Goal: Task Accomplishment & Management: Manage account settings

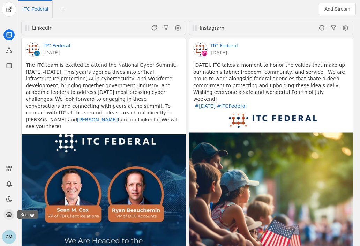
click at [5, 216] on app-icon at bounding box center [8, 214] width 11 height 11
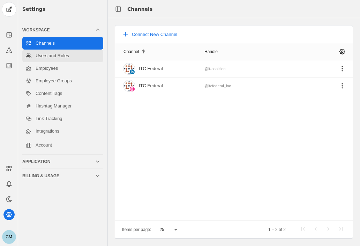
click at [68, 54] on link "Users and Roles" at bounding box center [62, 56] width 81 height 13
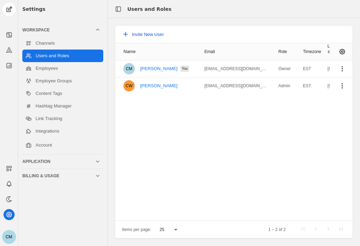
click at [152, 35] on span "Invite New User" at bounding box center [148, 34] width 32 height 5
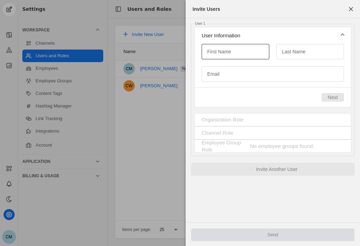
click at [235, 49] on input "First Name" at bounding box center [235, 51] width 57 height 8
type input "Carrie"
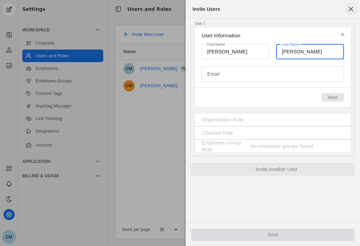
type input "Marcantuono"
click at [349, 11] on span "button" at bounding box center [351, 9] width 13 height 13
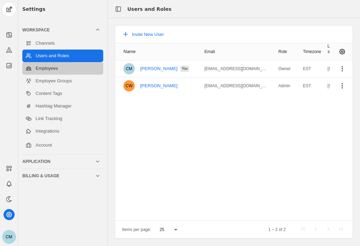
click at [45, 67] on link "Employees" at bounding box center [62, 68] width 81 height 13
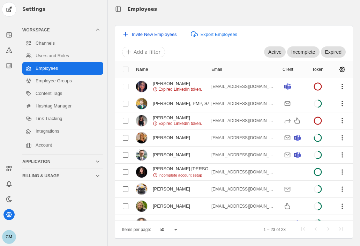
click at [169, 32] on span "Invite New Employees" at bounding box center [154, 34] width 45 height 5
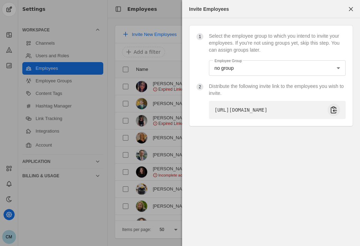
click at [339, 113] on span "undefined" at bounding box center [334, 110] width 13 height 13
click at [290, 4] on div "Invite Employees" at bounding box center [271, 9] width 170 height 18
click at [355, 7] on span "button" at bounding box center [351, 9] width 13 height 13
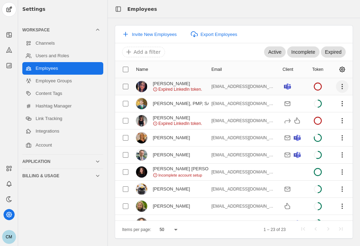
click at [339, 85] on span "undefined" at bounding box center [342, 86] width 13 height 13
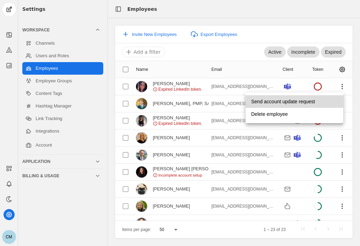
click at [304, 101] on span "Send account update request" at bounding box center [283, 101] width 64 height 13
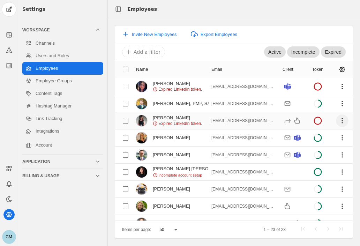
click at [337, 122] on span "undefined" at bounding box center [342, 120] width 13 height 13
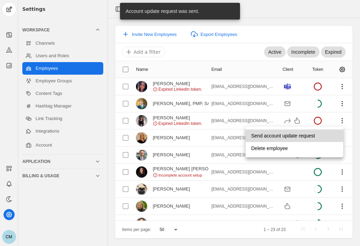
click at [300, 133] on span "Send account update request" at bounding box center [283, 135] width 64 height 13
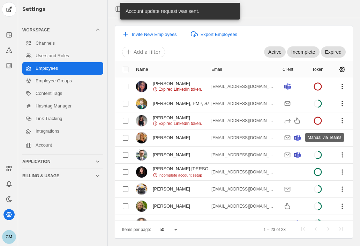
scroll to position [75, 0]
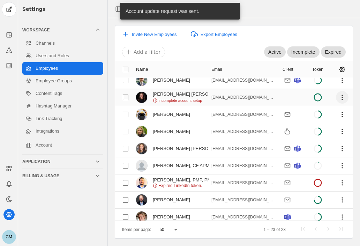
click at [336, 97] on span "undefined" at bounding box center [342, 97] width 13 height 13
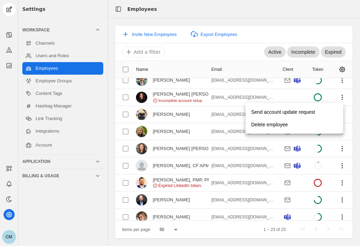
click at [213, 95] on div at bounding box center [180, 123] width 360 height 246
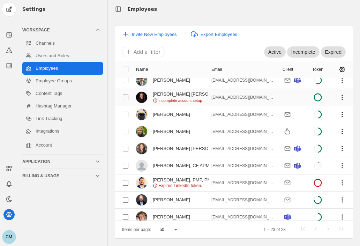
click at [154, 100] on icon at bounding box center [155, 100] width 5 height 5
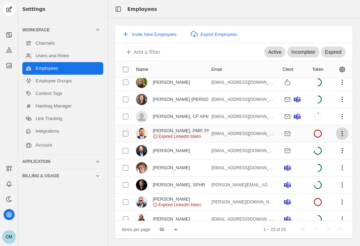
click at [336, 133] on span "undefined" at bounding box center [342, 133] width 13 height 13
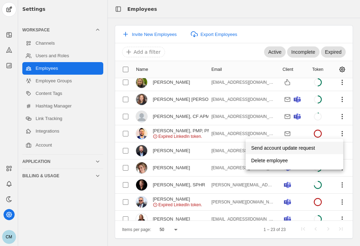
click at [296, 145] on span "Send account update request" at bounding box center [283, 148] width 64 height 13
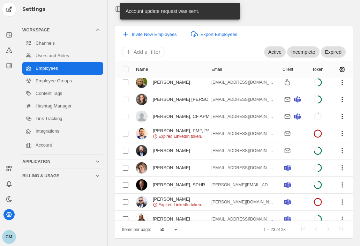
scroll to position [212, 0]
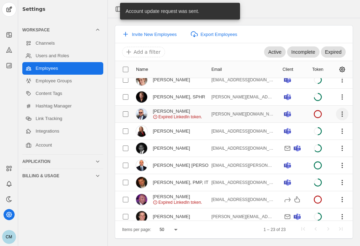
click at [336, 113] on span "undefined" at bounding box center [342, 114] width 13 height 13
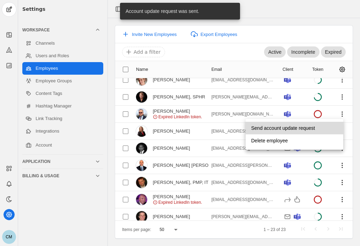
click at [305, 126] on span "Send account update request" at bounding box center [283, 128] width 64 height 13
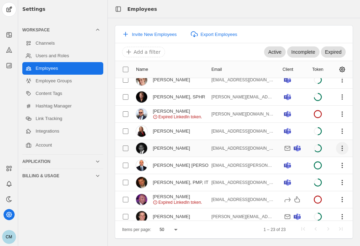
scroll to position [254, 0]
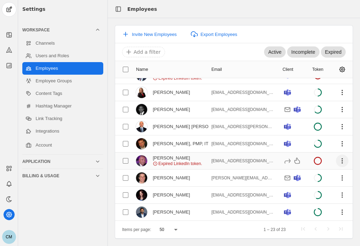
click at [336, 156] on span "undefined" at bounding box center [342, 161] width 13 height 13
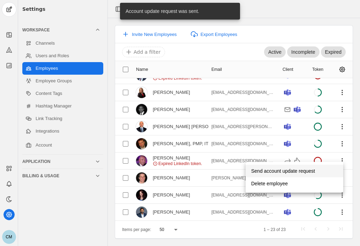
click at [293, 173] on span "Send account update request" at bounding box center [283, 171] width 64 height 13
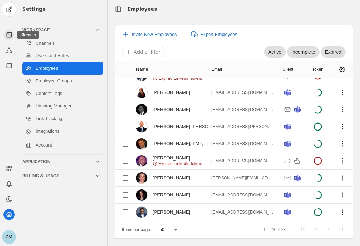
click at [7, 39] on app-icon at bounding box center [8, 34] width 11 height 11
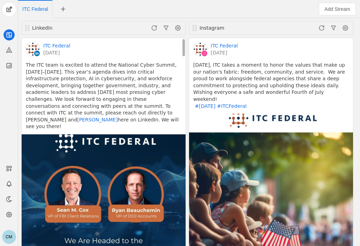
scroll to position [97, 0]
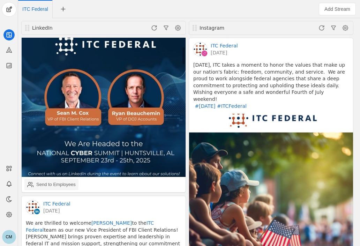
click at [64, 181] on div "Send to Employees" at bounding box center [55, 184] width 39 height 7
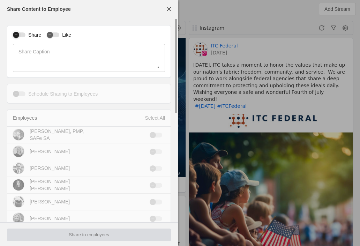
click at [23, 34] on div "button" at bounding box center [19, 34] width 13 height 5
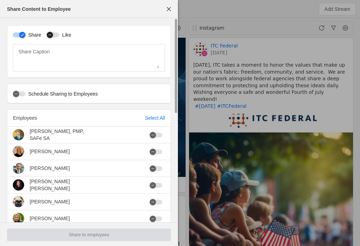
click at [49, 35] on icon "button" at bounding box center [50, 35] width 3 height 0
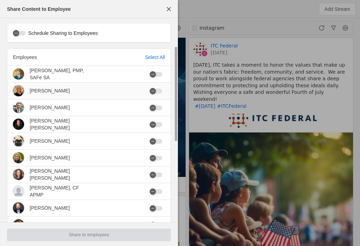
scroll to position [61, 0]
click at [154, 125] on icon "button" at bounding box center [153, 124] width 4 height 4
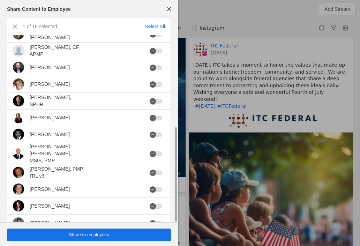
scroll to position [231, 0]
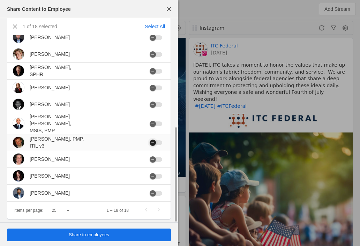
click at [154, 143] on icon "button" at bounding box center [152, 143] width 3 height 0
click at [104, 233] on span "Share to employees" at bounding box center [89, 234] width 40 height 7
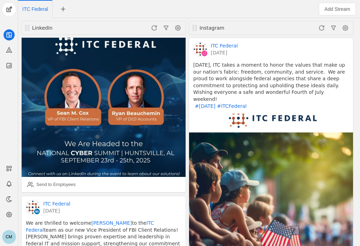
click at [262, 9] on div "ITC Federal" at bounding box center [154, 9] width 272 height 18
click at [57, 181] on div "Send to Employees" at bounding box center [55, 184] width 39 height 7
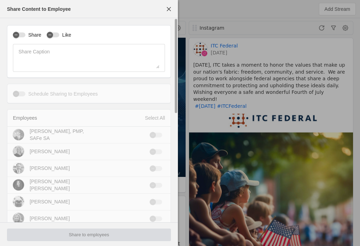
click at [31, 40] on div "Share Like Share Caption" at bounding box center [89, 51] width 164 height 53
click at [36, 37] on label "Share" at bounding box center [33, 34] width 16 height 7
click at [25, 37] on button "Share" at bounding box center [19, 34] width 13 height 5
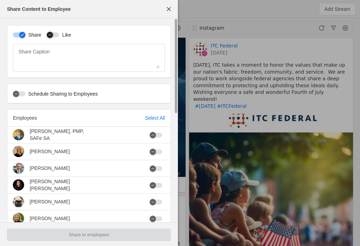
click at [54, 35] on button "Like" at bounding box center [53, 34] width 13 height 5
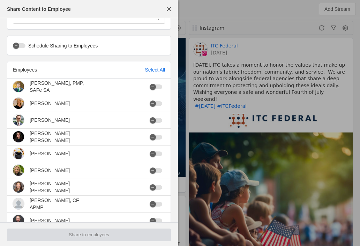
click at [211, 3] on div at bounding box center [180, 123] width 360 height 246
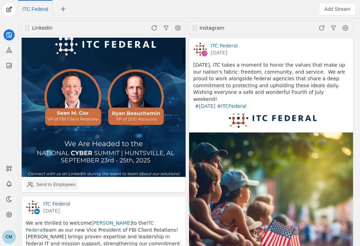
click at [54, 181] on div "Send to Employees" at bounding box center [55, 184] width 39 height 7
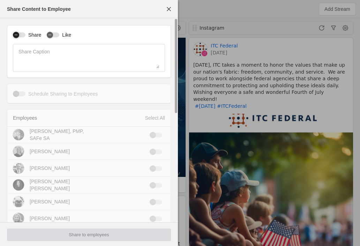
click at [24, 33] on div "button" at bounding box center [19, 34] width 13 height 5
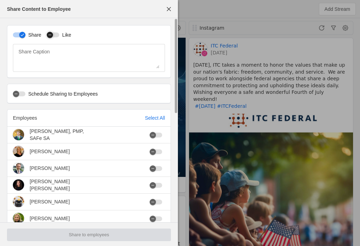
click at [50, 34] on icon "button" at bounding box center [50, 35] width 4 height 4
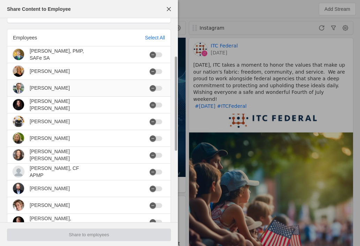
scroll to position [80, 0]
click at [153, 122] on icon "button" at bounding box center [152, 122] width 3 height 0
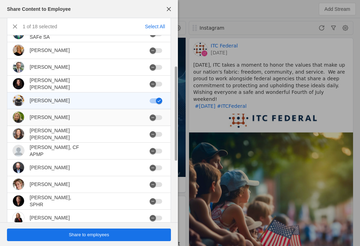
scroll to position [102, 0]
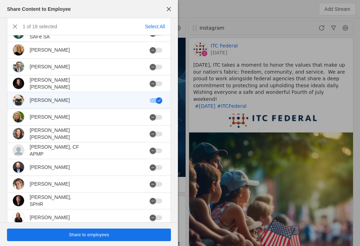
click at [89, 234] on span "Share to employees" at bounding box center [89, 234] width 40 height 7
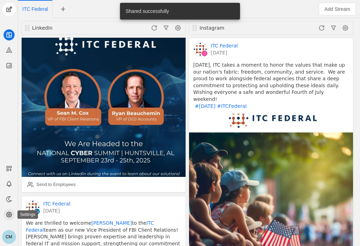
click at [9, 217] on icon at bounding box center [8, 214] width 5 height 5
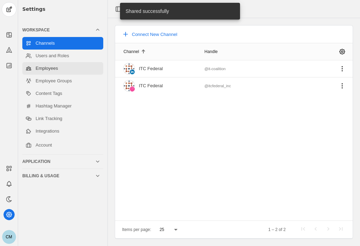
click at [54, 64] on link "Employees" at bounding box center [62, 68] width 81 height 13
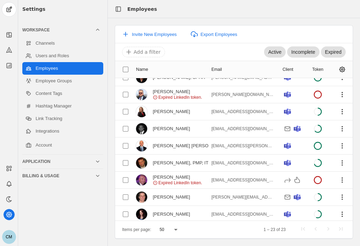
scroll to position [254, 0]
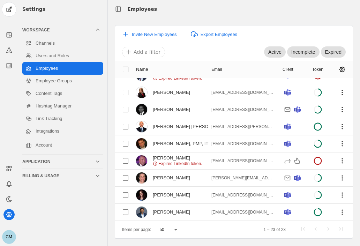
click at [301, 31] on div "Invite New Employees Export Employees" at bounding box center [234, 34] width 238 height 18
click at [8, 35] on icon at bounding box center [9, 34] width 7 height 7
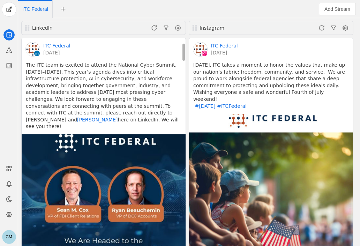
scroll to position [120, 0]
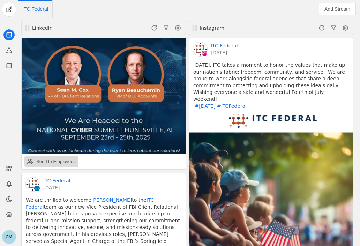
click at [67, 158] on div "Send to Employees" at bounding box center [55, 161] width 39 height 7
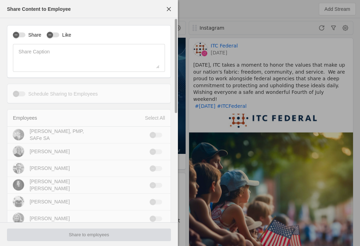
click at [25, 32] on div "Share" at bounding box center [27, 34] width 28 height 7
click at [50, 35] on icon "button" at bounding box center [50, 35] width 4 height 4
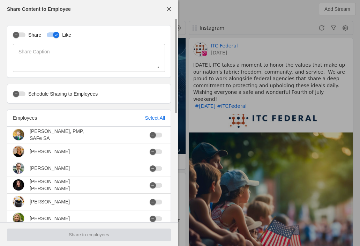
click at [29, 36] on label "Share" at bounding box center [33, 34] width 16 height 7
click at [25, 36] on button "Share" at bounding box center [19, 34] width 13 height 5
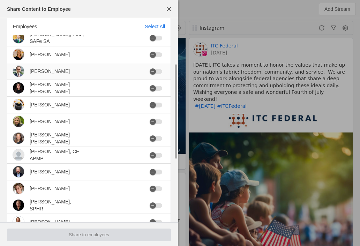
scroll to position [155, 0]
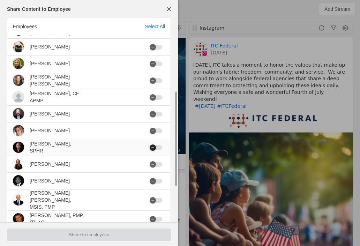
click at [154, 147] on icon "button" at bounding box center [153, 148] width 4 height 4
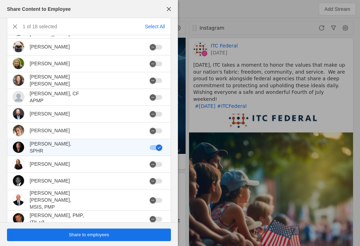
click at [98, 232] on span "Share to employees" at bounding box center [89, 234] width 40 height 7
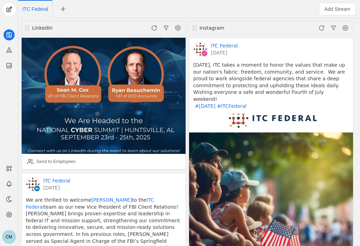
click at [265, 5] on div "ITC Federal" at bounding box center [154, 9] width 272 height 18
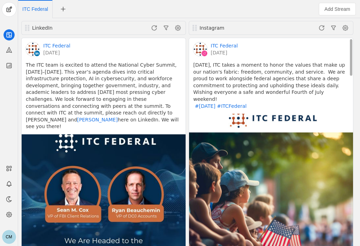
click at [287, 80] on pre "Today, ITC takes a moment to honor the values that make up our nation's fabric:…" at bounding box center [271, 86] width 156 height 48
click at [294, 7] on div "Add Stream" at bounding box center [325, 9] width 70 height 18
click at [7, 214] on icon at bounding box center [8, 214] width 5 height 5
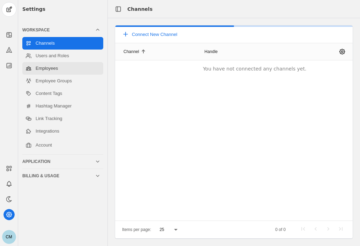
click at [58, 62] on link "Employees" at bounding box center [62, 68] width 81 height 13
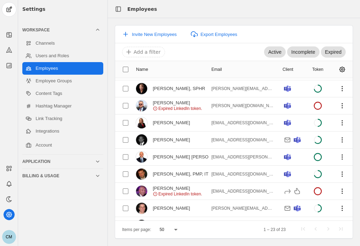
scroll to position [254, 0]
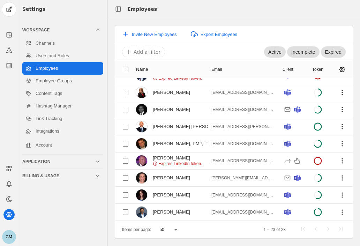
click at [299, 18] on div "Invite New Employees Export Employees Active Incomplete Expired Add a filter Na…" at bounding box center [234, 132] width 252 height 228
click at [8, 35] on icon at bounding box center [9, 34] width 7 height 7
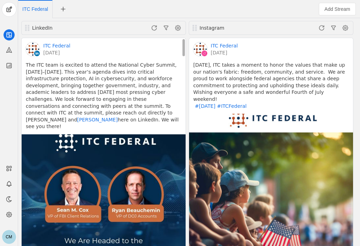
scroll to position [114, 0]
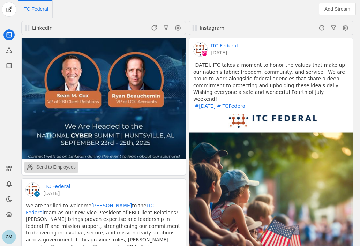
click at [51, 164] on div "Send to Employees" at bounding box center [55, 167] width 39 height 7
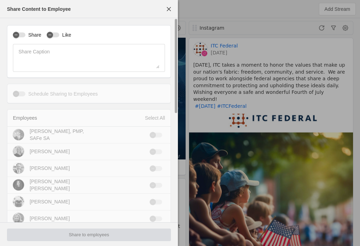
click at [26, 38] on label "Share" at bounding box center [33, 34] width 16 height 7
click at [25, 37] on button "Share" at bounding box center [19, 34] width 13 height 5
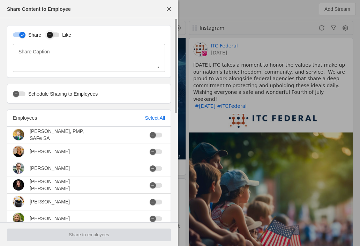
click at [50, 36] on icon "button" at bounding box center [50, 35] width 4 height 4
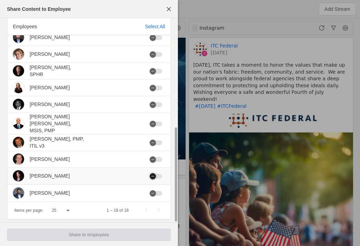
click at [152, 174] on icon "button" at bounding box center [153, 176] width 4 height 4
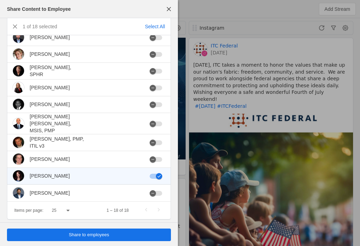
click at [87, 235] on span "Share to employees" at bounding box center [89, 234] width 40 height 7
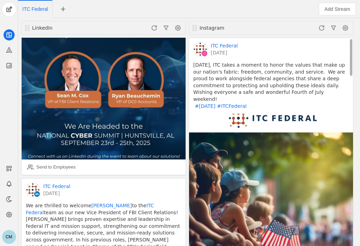
click at [338, 67] on pre "Today, ITC takes a moment to honor the values that make up our nation's fabric:…" at bounding box center [271, 86] width 156 height 48
click at [9, 215] on icon at bounding box center [9, 214] width 7 height 7
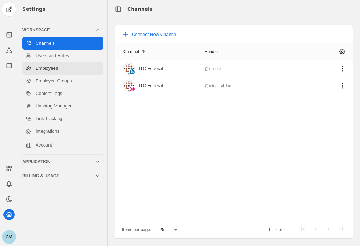
click at [49, 70] on link "Employees" at bounding box center [62, 68] width 81 height 13
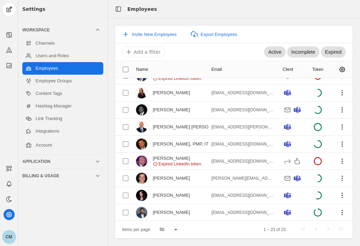
scroll to position [254, 0]
click at [310, 32] on div "Invite New Employees Export Employees" at bounding box center [234, 34] width 238 height 18
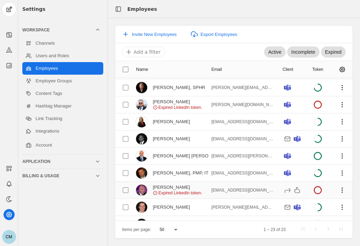
scroll to position [221, 0]
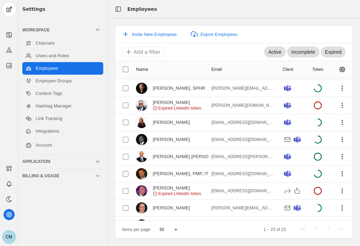
click at [334, 234] on div "1 – 23 of 23" at bounding box center [301, 229] width 92 height 13
click at [327, 49] on span "Expired" at bounding box center [333, 52] width 16 height 7
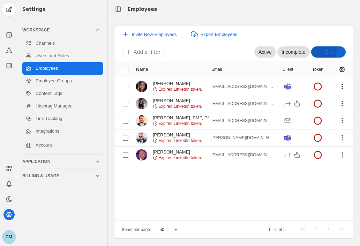
scroll to position [0, 0]
click at [342, 64] on span "undefined" at bounding box center [342, 69] width 13 height 13
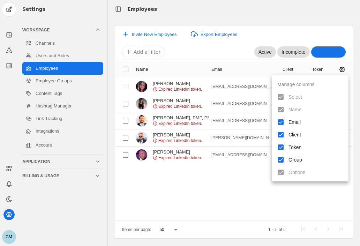
click at [262, 67] on div at bounding box center [180, 123] width 360 height 246
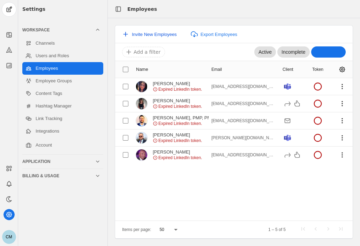
click at [165, 32] on span "Invite New Employees" at bounding box center [154, 34] width 45 height 5
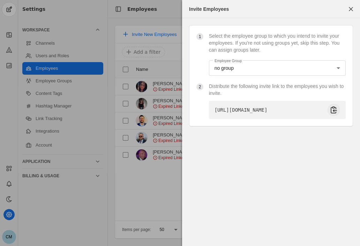
click at [335, 115] on span "undefined" at bounding box center [334, 110] width 13 height 13
click at [262, 222] on div "1 Select the employee group to which you intend to invite your employees. If yo…" at bounding box center [271, 132] width 178 height 229
click at [59, 210] on div at bounding box center [180, 123] width 360 height 246
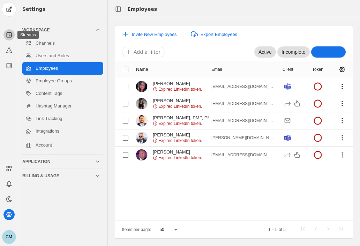
click at [8, 32] on icon at bounding box center [9, 34] width 7 height 7
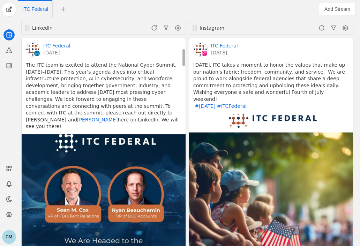
scroll to position [150, 0]
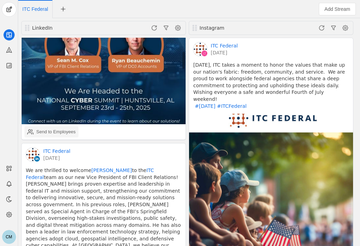
click at [65, 128] on div "Send to Employees" at bounding box center [55, 131] width 39 height 7
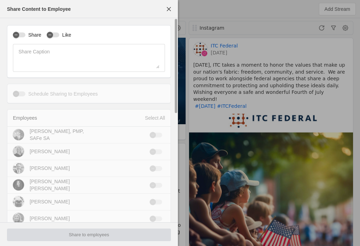
click at [29, 33] on label "Share" at bounding box center [33, 34] width 16 height 7
click at [25, 33] on button "Share" at bounding box center [19, 34] width 13 height 5
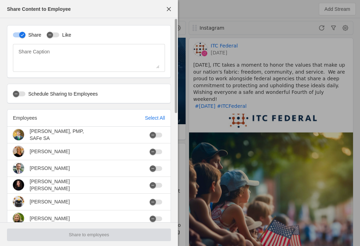
click at [63, 36] on label "Like" at bounding box center [65, 34] width 12 height 7
click at [59, 36] on button "Like" at bounding box center [53, 34] width 13 height 5
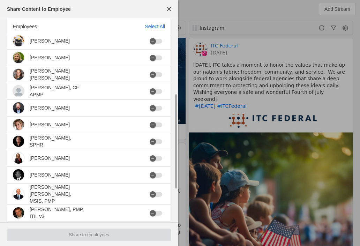
scroll to position [231, 0]
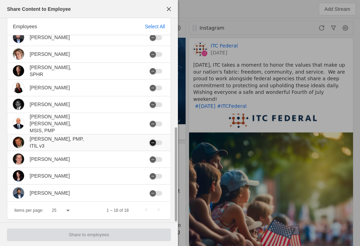
click at [151, 141] on icon "button" at bounding box center [153, 143] width 4 height 4
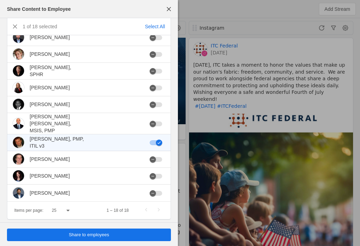
click at [89, 233] on span "Share to employees" at bounding box center [89, 234] width 40 height 7
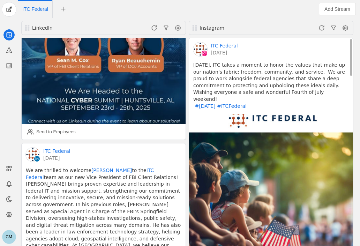
click at [9, 213] on icon at bounding box center [8, 214] width 5 height 5
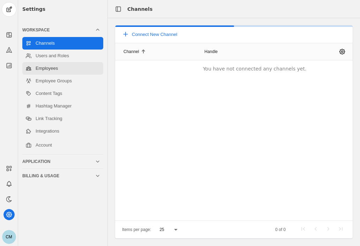
click at [59, 65] on link "Employees" at bounding box center [62, 68] width 81 height 13
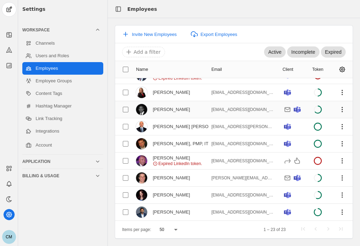
scroll to position [254, 0]
click at [337, 139] on span "undefined" at bounding box center [342, 144] width 13 height 13
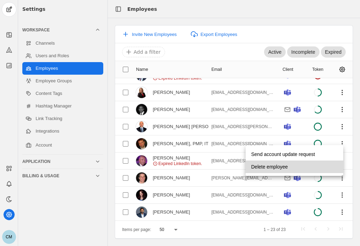
click at [271, 165] on span "Delete employee" at bounding box center [269, 167] width 37 height 13
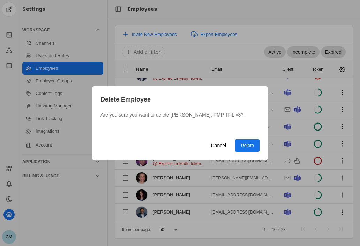
click at [245, 143] on span "Delete" at bounding box center [247, 145] width 13 height 7
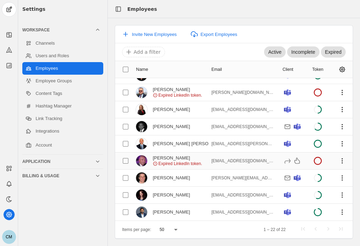
scroll to position [237, 0]
click at [166, 33] on span "Invite New Employees" at bounding box center [154, 34] width 45 height 5
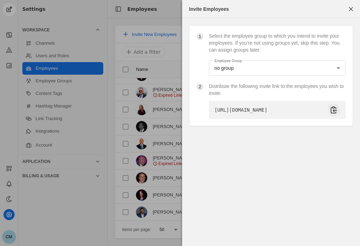
click at [336, 114] on span "undefined" at bounding box center [334, 110] width 13 height 13
click at [69, 228] on div at bounding box center [180, 123] width 360 height 246
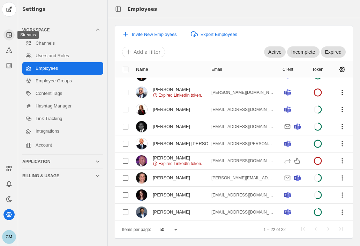
click at [7, 38] on app-icon at bounding box center [8, 34] width 11 height 11
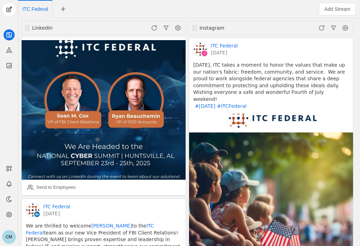
scroll to position [96, 0]
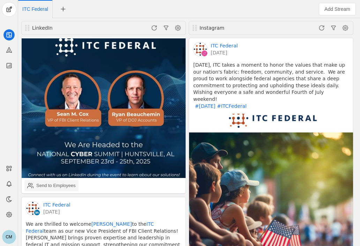
click at [42, 182] on div "Send to Employees" at bounding box center [55, 185] width 39 height 7
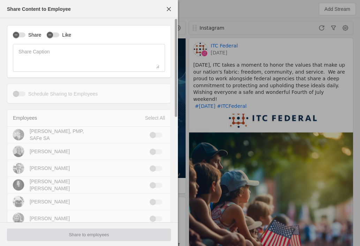
click at [21, 31] on div "Share Like Share Caption" at bounding box center [89, 51] width 164 height 53
click at [34, 34] on label "Share" at bounding box center [33, 34] width 16 height 7
click at [25, 34] on button "Share" at bounding box center [19, 34] width 13 height 5
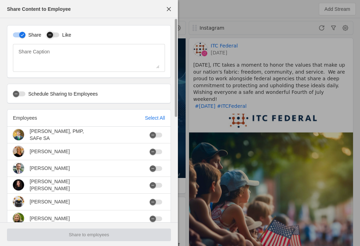
click at [56, 36] on div "button" at bounding box center [53, 34] width 13 height 5
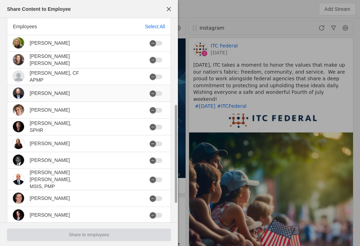
scroll to position [177, 0]
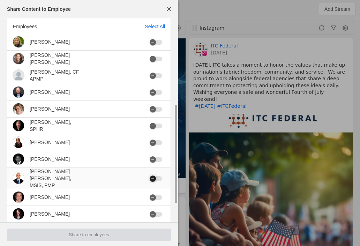
click at [156, 180] on div "button" at bounding box center [153, 179] width 6 height 6
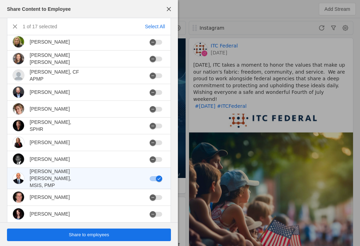
click at [123, 236] on span "undefined" at bounding box center [89, 235] width 164 height 13
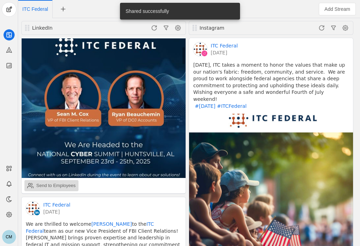
click at [52, 182] on div "Send to Employees" at bounding box center [55, 185] width 39 height 7
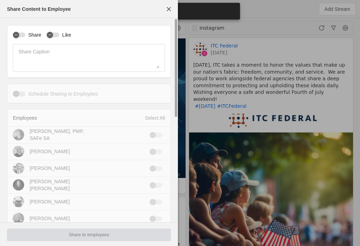
click at [34, 32] on label "Share" at bounding box center [33, 34] width 16 height 7
click at [25, 32] on button "Share" at bounding box center [19, 34] width 13 height 5
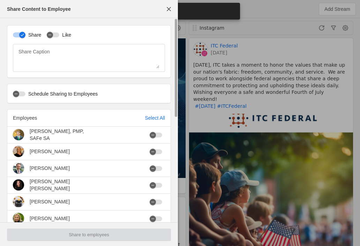
click at [59, 38] on label "Like" at bounding box center [65, 34] width 12 height 7
click at [59, 37] on button "Like" at bounding box center [53, 34] width 13 height 5
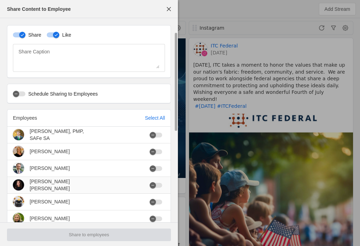
scroll to position [29, 0]
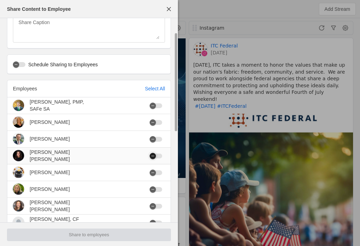
click at [154, 155] on icon "button" at bounding box center [153, 156] width 4 height 4
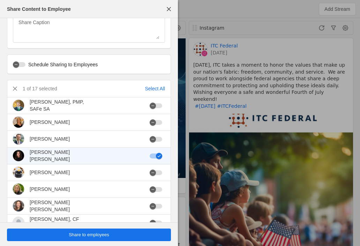
click at [110, 236] on span "undefined" at bounding box center [89, 235] width 164 height 13
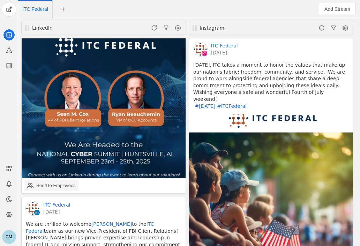
click at [50, 182] on div "Send to Employees" at bounding box center [55, 185] width 39 height 7
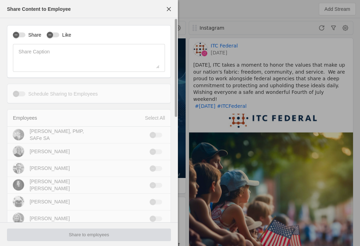
click at [38, 34] on label "Share" at bounding box center [33, 34] width 16 height 7
click at [25, 34] on button "Share" at bounding box center [19, 34] width 13 height 5
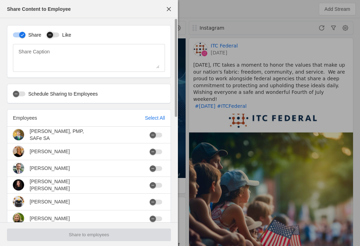
click at [48, 34] on icon "button" at bounding box center [50, 35] width 4 height 4
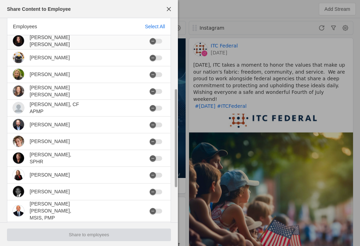
scroll to position [208, 0]
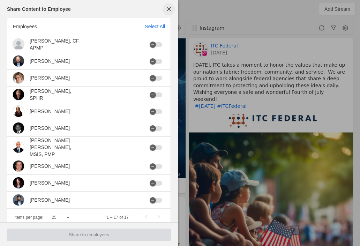
click at [166, 10] on span "button" at bounding box center [169, 9] width 13 height 13
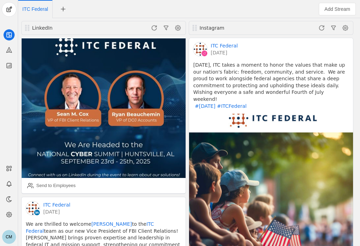
click at [230, 2] on div "ITC Federal" at bounding box center [154, 9] width 272 height 18
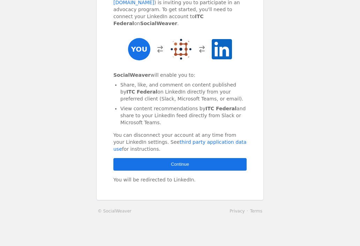
scroll to position [80, 0]
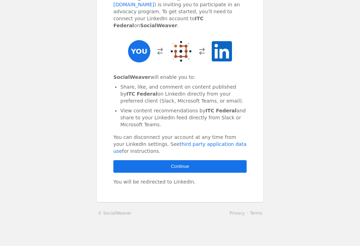
click at [186, 163] on span "Continue" at bounding box center [180, 166] width 18 height 7
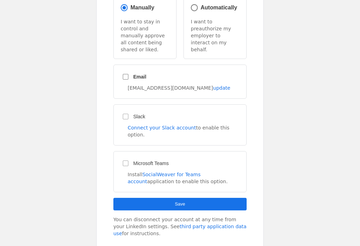
scroll to position [77, 0]
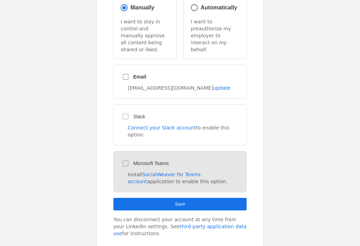
click at [186, 171] on div "Install SocialWeaver for Teams account application to enable this option." at bounding box center [184, 178] width 113 height 14
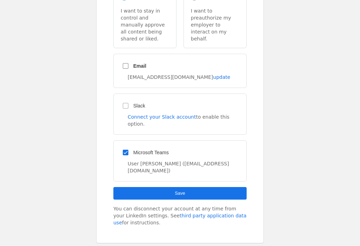
scroll to position [88, 0]
click at [122, 60] on input "Email" at bounding box center [125, 66] width 13 height 13
checkbox input "true"
click at [175, 191] on span "Save" at bounding box center [180, 193] width 10 height 5
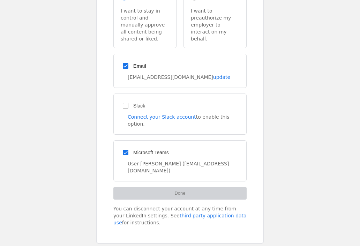
click at [318, 95] on app-employee-complete "How would you like to approve content? Your preferences have been updated. You …" at bounding box center [180, 81] width 360 height 380
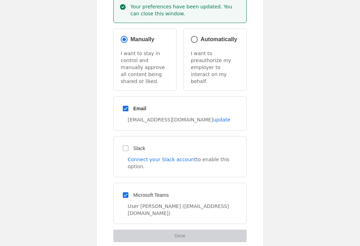
scroll to position [155, 0]
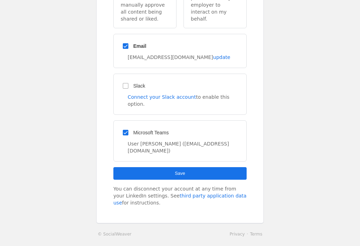
scroll to position [124, 0]
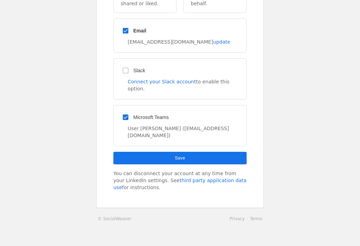
click at [165, 152] on span "submit" at bounding box center [179, 158] width 133 height 13
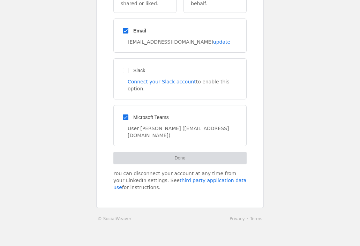
scroll to position [0, 0]
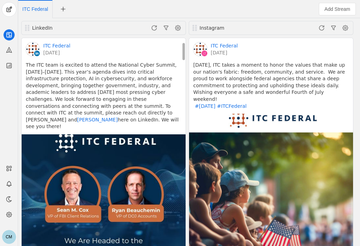
scroll to position [58, 0]
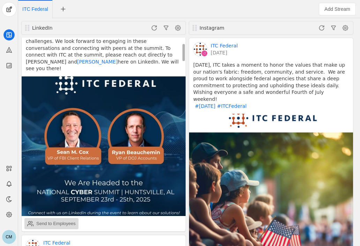
click at [56, 220] on div "Send to Employees" at bounding box center [55, 223] width 39 height 7
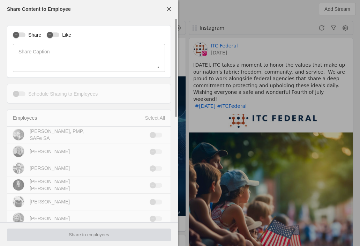
click at [32, 37] on label "Share" at bounding box center [33, 34] width 16 height 7
click at [25, 37] on button "Share" at bounding box center [19, 34] width 13 height 5
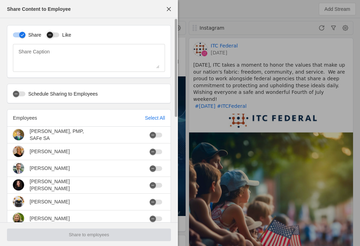
click at [57, 33] on div "button" at bounding box center [53, 34] width 13 height 5
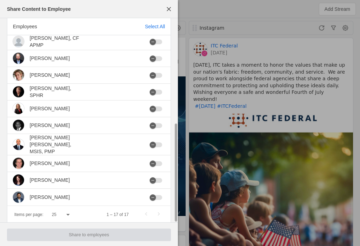
scroll to position [215, 0]
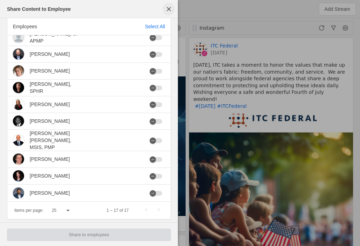
click at [164, 12] on span "button" at bounding box center [169, 9] width 13 height 13
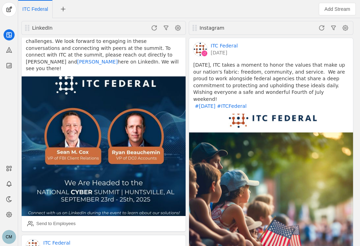
click at [13, 234] on div "CM" at bounding box center [9, 237] width 14 height 14
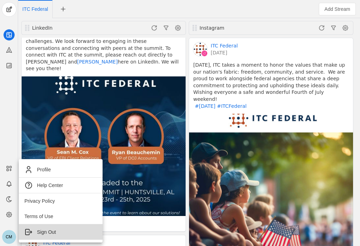
click at [45, 228] on span "Sign Out" at bounding box center [60, 232] width 73 height 8
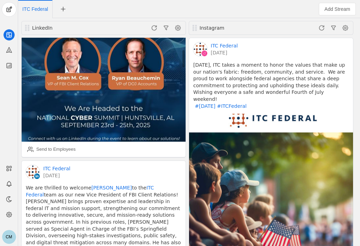
scroll to position [133, 0]
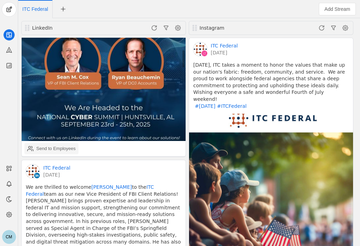
click at [48, 145] on div "Send to Employees" at bounding box center [55, 148] width 39 height 7
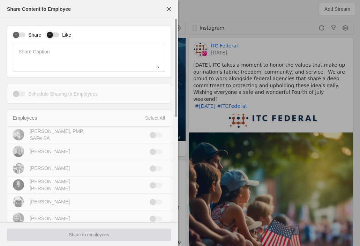
click at [47, 31] on div "button" at bounding box center [50, 35] width 10 height 10
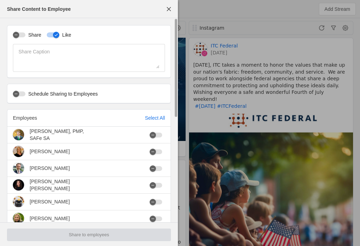
click at [35, 33] on label "Share" at bounding box center [33, 34] width 16 height 7
click at [25, 33] on button "Share" at bounding box center [19, 34] width 13 height 5
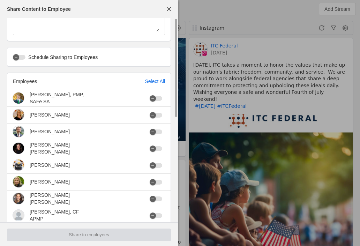
scroll to position [0, 0]
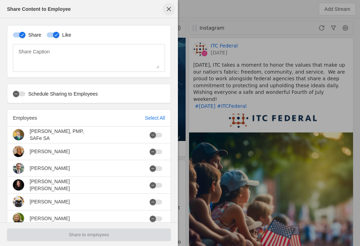
click at [166, 9] on span "button" at bounding box center [169, 9] width 13 height 13
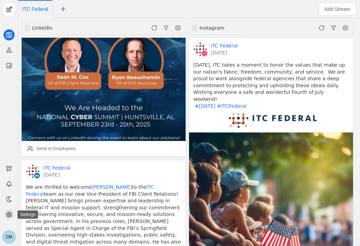
click at [12, 213] on icon at bounding box center [9, 214] width 7 height 7
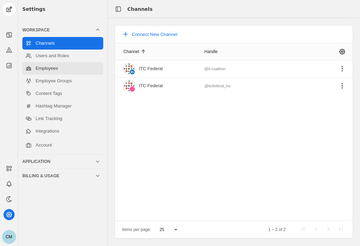
click at [60, 69] on link "Employees" at bounding box center [62, 68] width 81 height 13
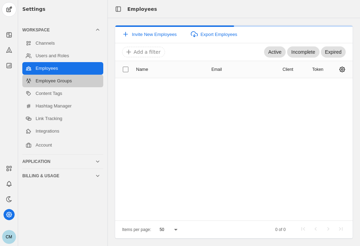
click at [65, 79] on link "Employee Groups" at bounding box center [62, 81] width 81 height 13
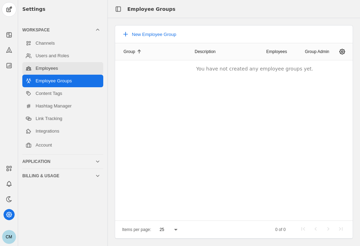
click at [77, 72] on link "Employees" at bounding box center [62, 68] width 81 height 13
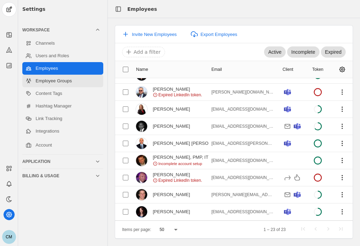
scroll to position [234, 0]
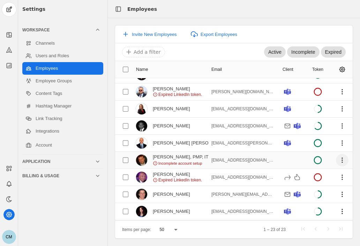
click at [337, 160] on span "undefined" at bounding box center [342, 160] width 13 height 13
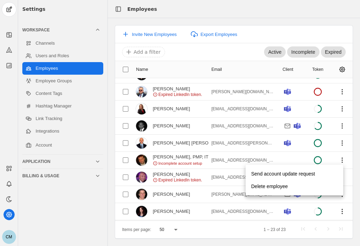
click at [186, 154] on div at bounding box center [180, 123] width 360 height 246
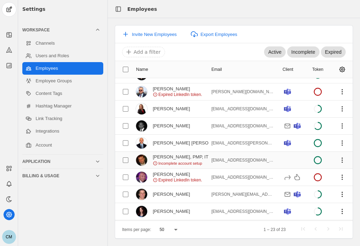
click at [154, 162] on icon at bounding box center [155, 163] width 5 height 5
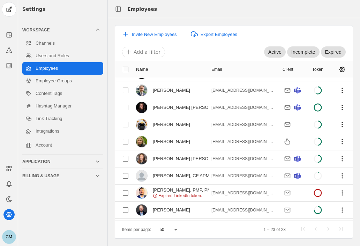
scroll to position [71, 0]
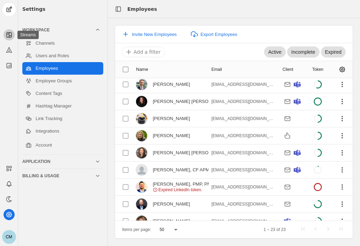
click at [9, 34] on icon at bounding box center [9, 34] width 0 height 5
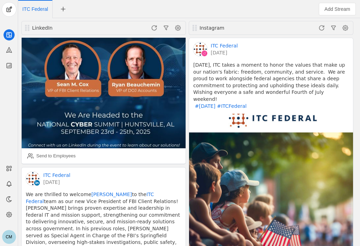
scroll to position [126, 0]
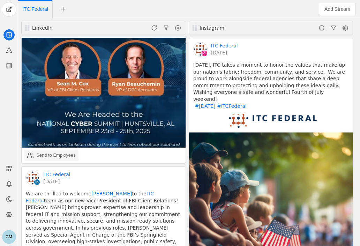
click at [59, 152] on div "Send to Employees" at bounding box center [55, 155] width 39 height 7
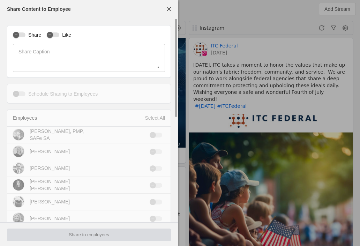
click at [38, 31] on div "Share Like Share Caption" at bounding box center [89, 51] width 164 height 53
click at [37, 33] on label "Share" at bounding box center [33, 34] width 16 height 7
click at [25, 33] on button "Share" at bounding box center [19, 34] width 13 height 5
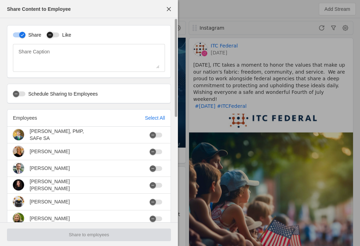
click at [50, 37] on icon "button" at bounding box center [50, 35] width 4 height 4
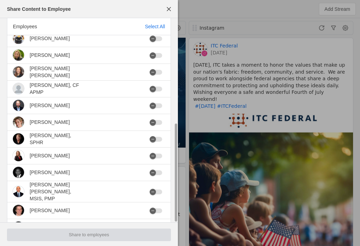
scroll to position [215, 0]
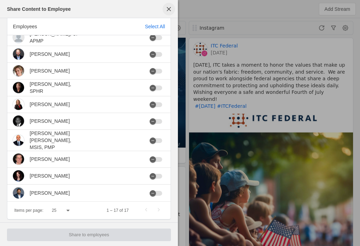
click at [170, 4] on span "button" at bounding box center [169, 9] width 13 height 13
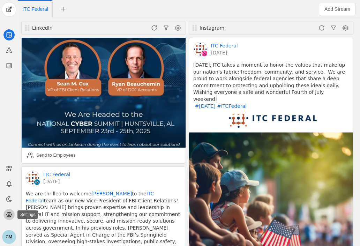
click at [10, 212] on icon at bounding box center [9, 214] width 7 height 7
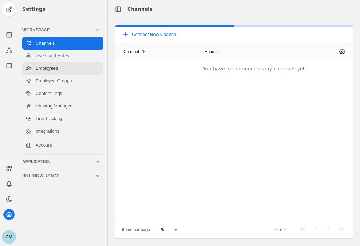
click at [55, 66] on link "Employees" at bounding box center [62, 68] width 81 height 13
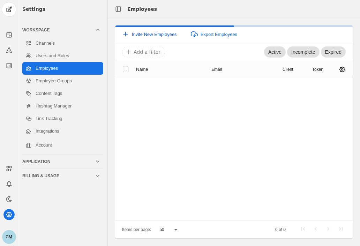
click at [155, 32] on span "Invite New Employees" at bounding box center [154, 34] width 45 height 5
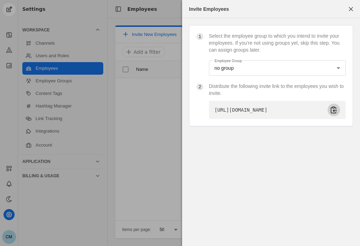
click at [336, 114] on span "undefined" at bounding box center [334, 110] width 13 height 13
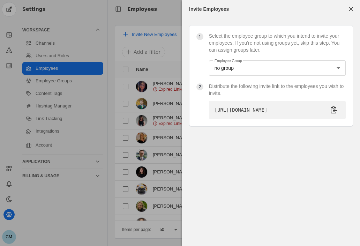
click at [39, 216] on div at bounding box center [180, 123] width 360 height 246
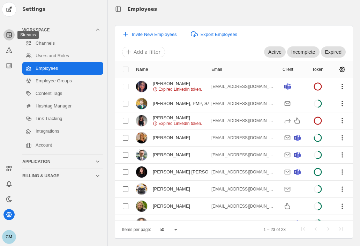
click at [10, 36] on icon at bounding box center [10, 36] width 2 height 0
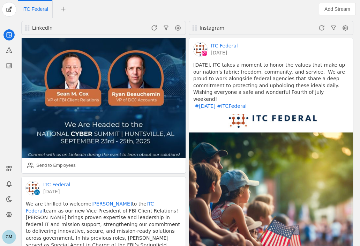
scroll to position [117, 0]
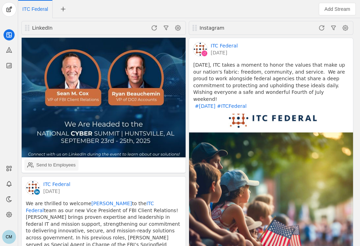
click at [54, 158] on div "Send to Employees" at bounding box center [51, 165] width 49 height 14
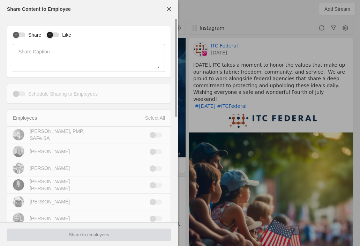
click at [50, 32] on div "button" at bounding box center [50, 35] width 6 height 6
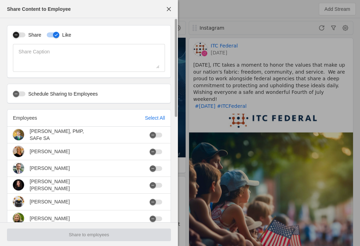
click at [22, 36] on div "button" at bounding box center [19, 34] width 13 height 5
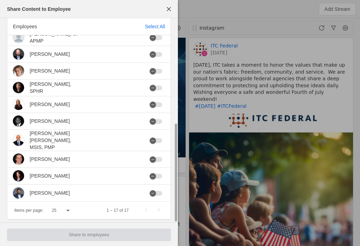
scroll to position [154, 0]
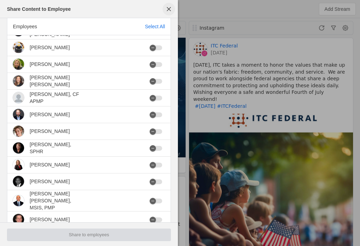
click at [168, 8] on span "button" at bounding box center [169, 9] width 13 height 13
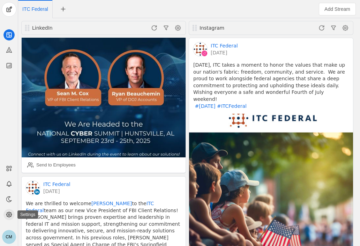
click at [8, 219] on app-icon at bounding box center [8, 214] width 11 height 11
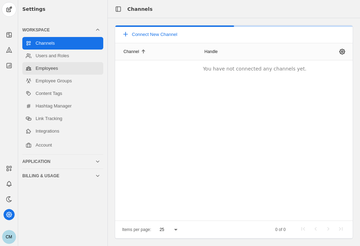
click at [57, 69] on link "Employees" at bounding box center [62, 68] width 81 height 13
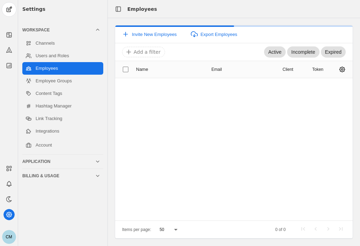
click at [7, 238] on div "CM" at bounding box center [9, 237] width 14 height 14
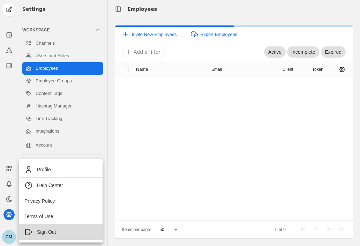
click at [42, 229] on span "Sign Out" at bounding box center [46, 232] width 19 height 7
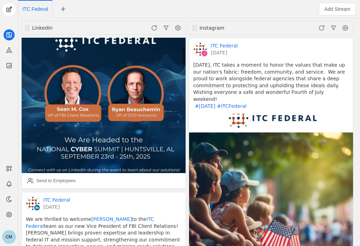
scroll to position [102, 0]
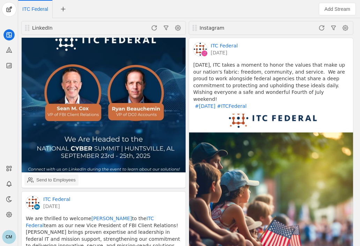
click at [46, 177] on div "Send to Employees" at bounding box center [55, 180] width 39 height 7
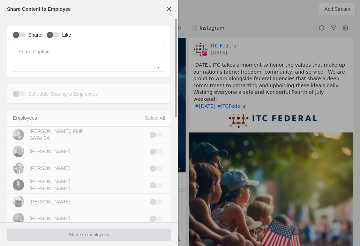
click at [27, 33] on label "Share" at bounding box center [33, 34] width 16 height 7
click at [25, 33] on button "Share" at bounding box center [19, 34] width 13 height 5
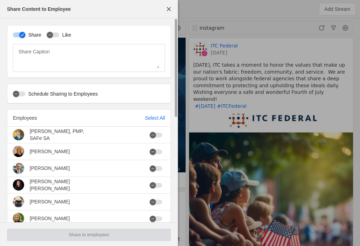
click at [55, 32] on div "Like" at bounding box center [59, 34] width 24 height 7
click at [51, 37] on icon "button" at bounding box center [50, 35] width 4 height 4
click at [53, 37] on div "button" at bounding box center [56, 35] width 6 height 6
click at [48, 38] on div "button" at bounding box center [50, 35] width 6 height 6
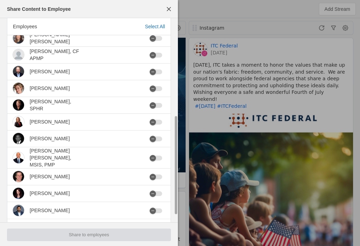
scroll to position [215, 0]
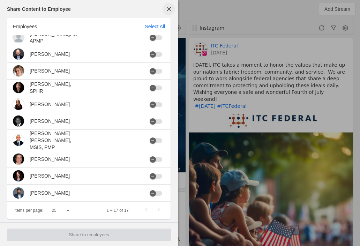
click at [172, 8] on span "button" at bounding box center [169, 9] width 13 height 13
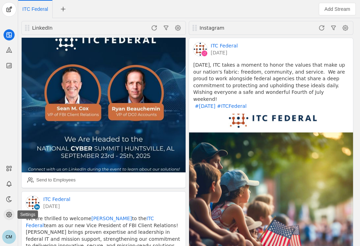
click at [10, 216] on icon at bounding box center [8, 214] width 5 height 5
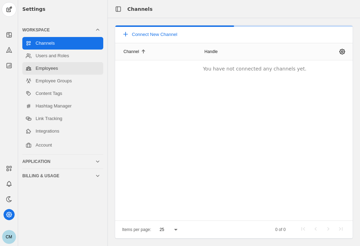
click at [54, 65] on link "Employees" at bounding box center [62, 68] width 81 height 13
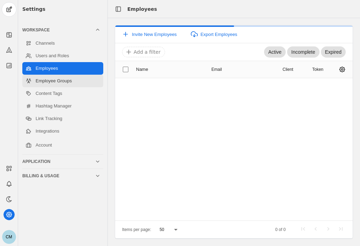
click at [46, 82] on link "Employee Groups" at bounding box center [62, 81] width 81 height 13
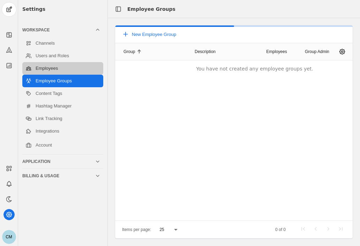
click at [52, 67] on link "Employees" at bounding box center [62, 68] width 81 height 13
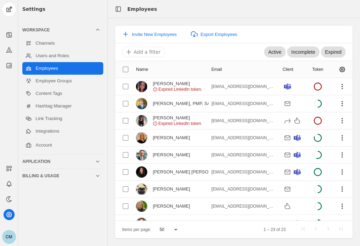
click at [356, 235] on div "Invite New Employees Export Employees Active Incomplete Expired Add a filter Na…" at bounding box center [234, 132] width 252 height 214
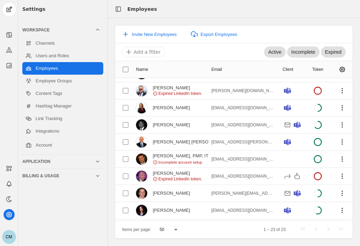
scroll to position [252, 0]
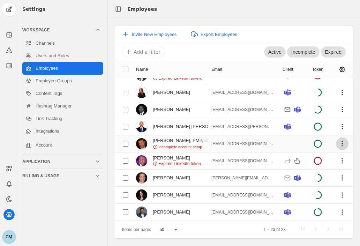
click at [339, 143] on span "undefined" at bounding box center [342, 144] width 13 height 13
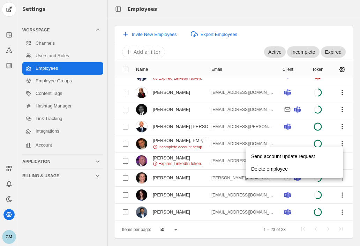
click at [293, 139] on div at bounding box center [180, 123] width 360 height 246
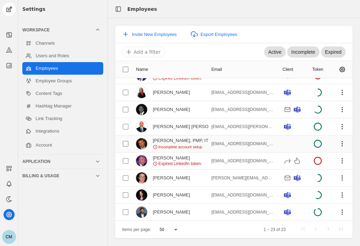
scroll to position [254, 0]
click at [336, 190] on span "undefined" at bounding box center [342, 195] width 13 height 13
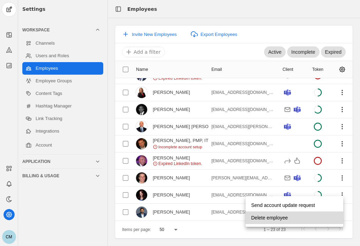
click at [281, 216] on span "Delete employee" at bounding box center [269, 218] width 37 height 13
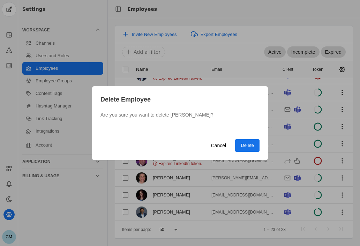
click at [246, 144] on span "Delete" at bounding box center [247, 145] width 13 height 7
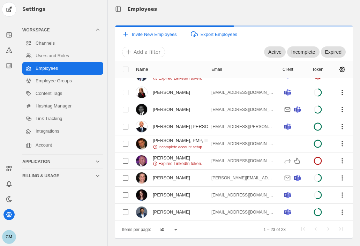
click at [242, 234] on div "Items per page: 50 1 – 23 of 23" at bounding box center [234, 229] width 238 height 17
click at [214, 229] on div "Items per page: 50 1 – 23 of 23" at bounding box center [234, 229] width 238 height 17
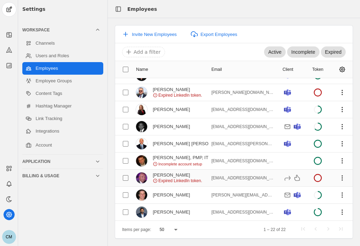
scroll to position [237, 0]
click at [257, 239] on div "Invite New Employees Export Employees Active Incomplete Expired Add a filter Na…" at bounding box center [234, 132] width 252 height 228
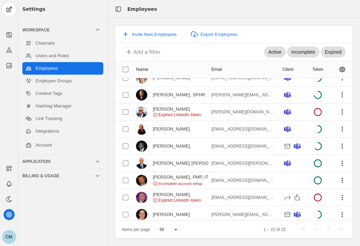
scroll to position [237, 0]
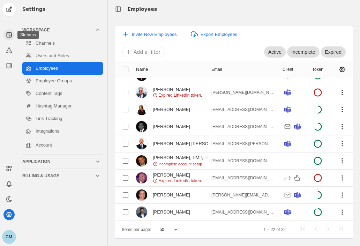
click at [9, 36] on icon at bounding box center [9, 34] width 0 height 5
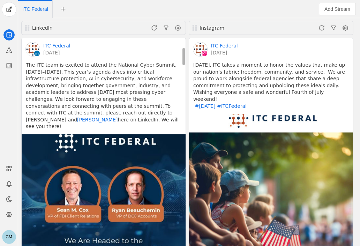
scroll to position [106, 0]
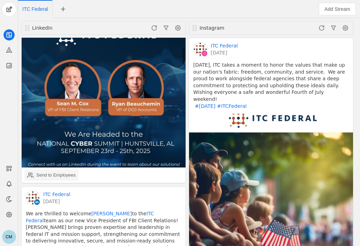
click at [53, 172] on div "Send to Employees" at bounding box center [55, 175] width 39 height 7
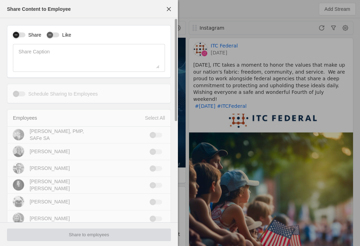
click at [22, 36] on div "button" at bounding box center [19, 34] width 13 height 5
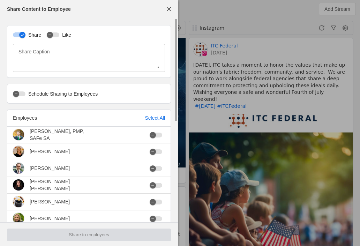
click at [67, 34] on label "Like" at bounding box center [65, 34] width 12 height 7
click at [59, 34] on button "Like" at bounding box center [53, 34] width 13 height 5
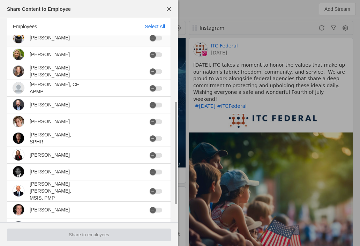
scroll to position [164, 0]
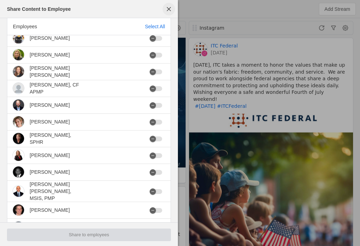
click at [170, 7] on span "button" at bounding box center [169, 9] width 13 height 13
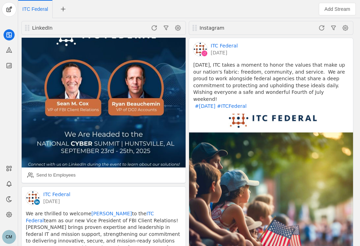
click at [9, 240] on div "CM" at bounding box center [9, 237] width 14 height 14
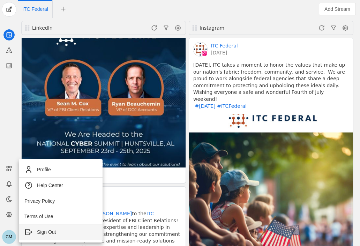
click at [38, 230] on span "Sign Out" at bounding box center [46, 232] width 19 height 7
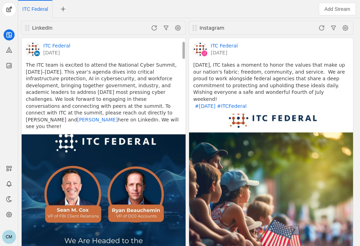
scroll to position [123, 0]
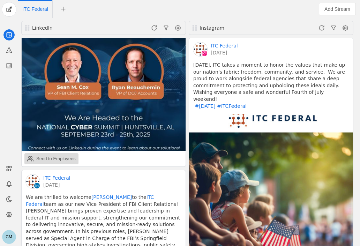
click at [62, 155] on div "Send to Employees" at bounding box center [55, 158] width 39 height 7
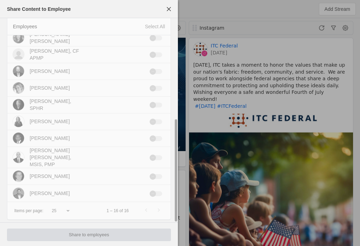
scroll to position [0, 0]
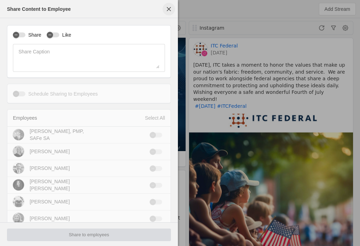
click at [169, 9] on span "button" at bounding box center [169, 9] width 13 height 13
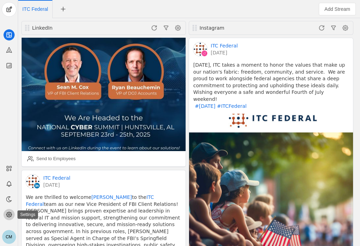
click at [11, 219] on app-icon at bounding box center [8, 214] width 11 height 11
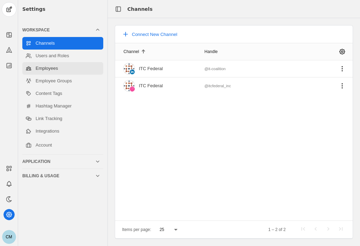
click at [52, 71] on link "Employees" at bounding box center [62, 68] width 81 height 13
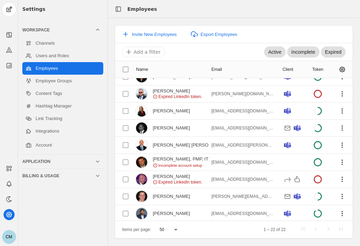
scroll to position [232, 0]
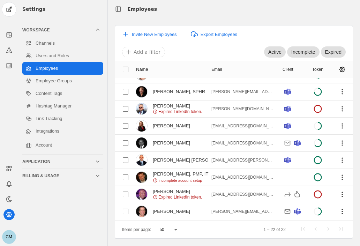
scroll to position [237, 0]
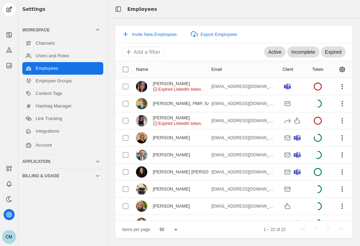
click at [100, 232] on div "Settings Workspace Channels Users and Roles Employees Employee Groups Content T…" at bounding box center [62, 123] width 89 height 246
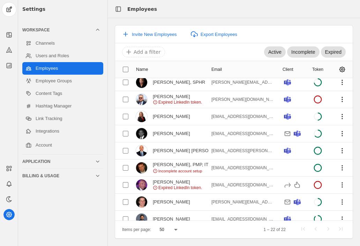
scroll to position [237, 0]
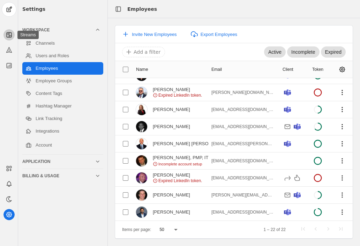
click at [8, 35] on icon at bounding box center [9, 34] width 7 height 7
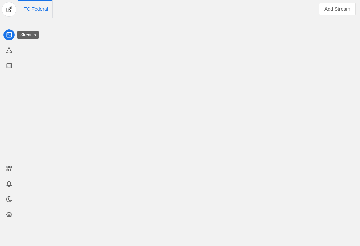
click at [9, 35] on icon at bounding box center [9, 34] width 0 height 5
click at [32, 9] on span "ITC Federal" at bounding box center [35, 9] width 26 height 5
click at [71, 41] on div at bounding box center [189, 132] width 339 height 228
click at [38, 227] on div at bounding box center [189, 132] width 339 height 228
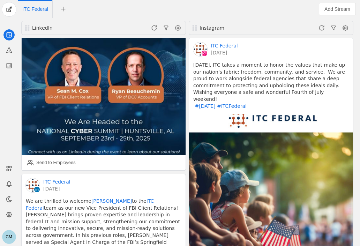
scroll to position [119, 0]
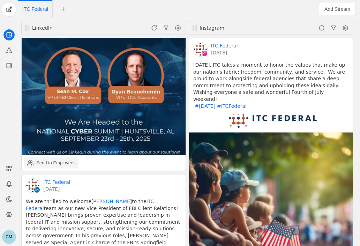
click at [53, 159] on div "Send to Employees" at bounding box center [55, 162] width 39 height 7
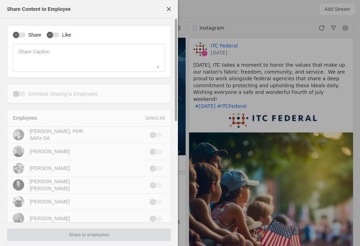
click at [37, 35] on label "Share" at bounding box center [33, 34] width 16 height 7
click at [25, 35] on button "Share" at bounding box center [19, 34] width 13 height 5
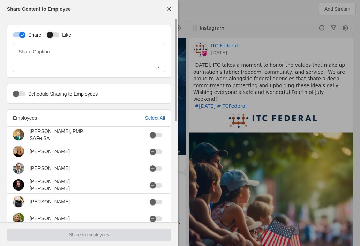
click at [53, 34] on div "button" at bounding box center [50, 35] width 10 height 10
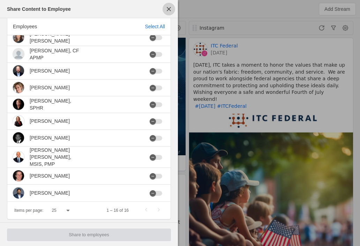
click at [168, 11] on span "button" at bounding box center [169, 9] width 13 height 13
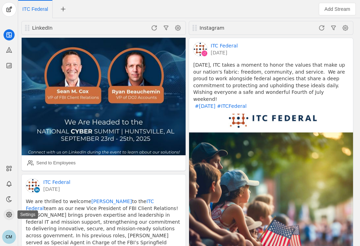
click at [9, 214] on circle at bounding box center [9, 215] width 2 height 2
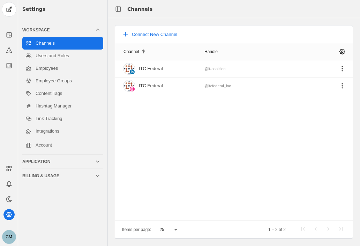
click at [11, 235] on div "CM" at bounding box center [9, 237] width 14 height 14
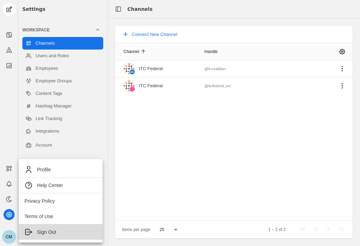
click at [42, 228] on span "Sign Out" at bounding box center [60, 232] width 73 height 8
